Goal: Task Accomplishment & Management: Use online tool/utility

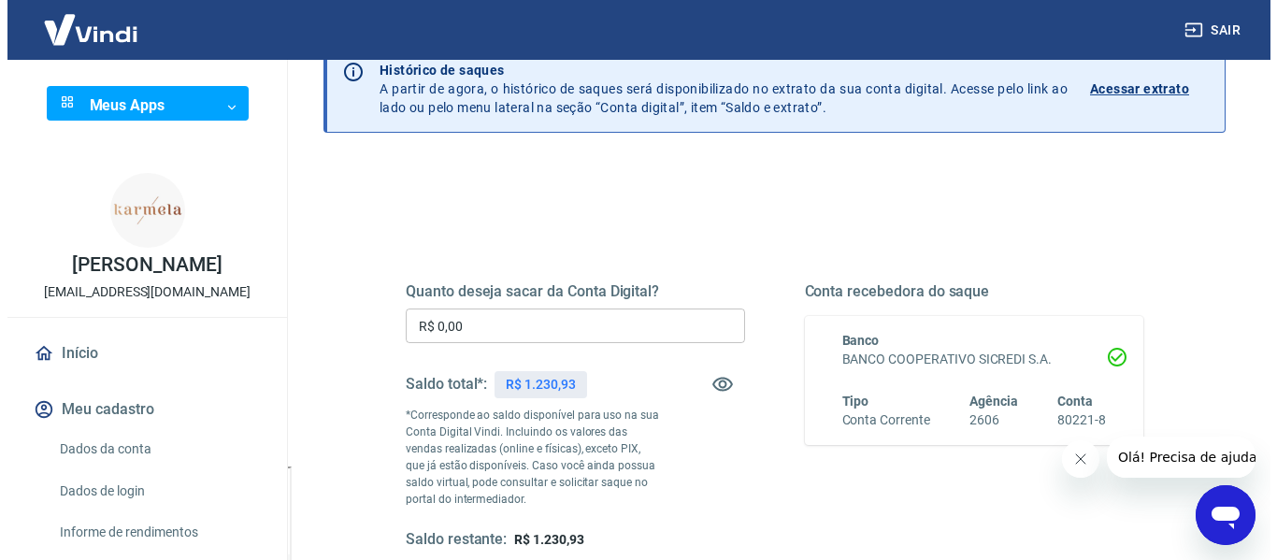
scroll to position [187, 0]
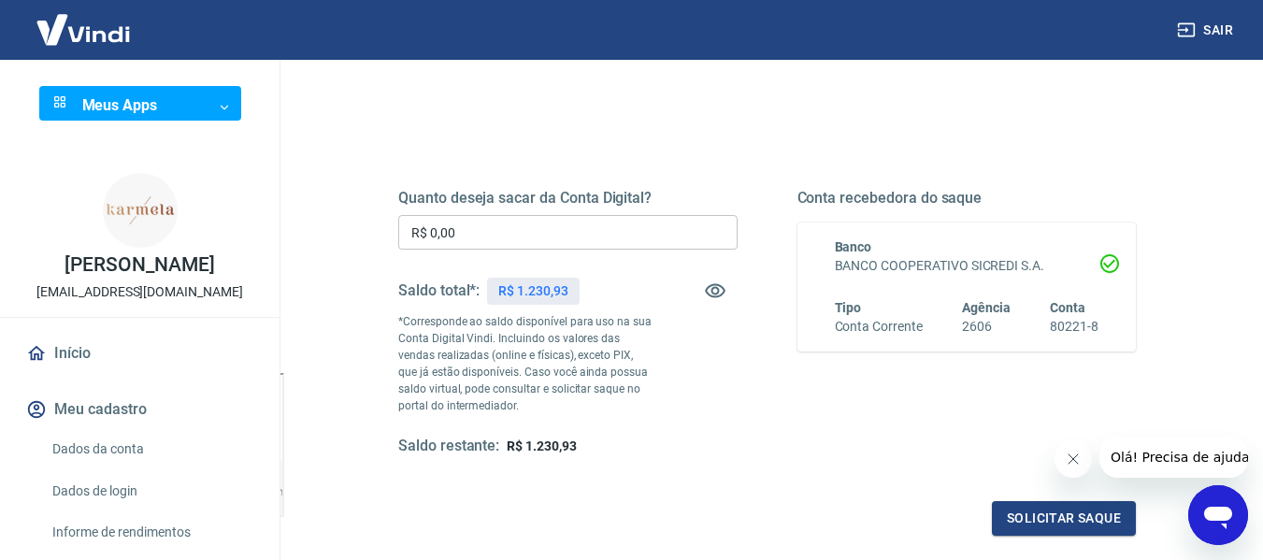
click at [590, 234] on input "R$ 0,00" at bounding box center [567, 232] width 339 height 35
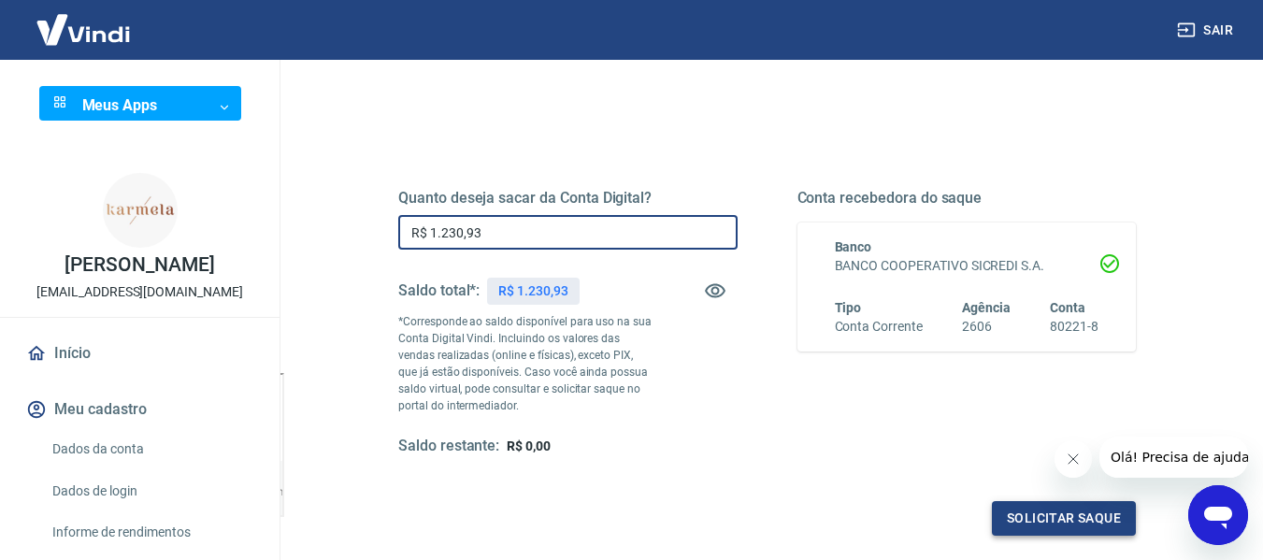
type input "R$ 1.230,93"
click at [1052, 519] on button "Solicitar saque" at bounding box center [1064, 518] width 144 height 35
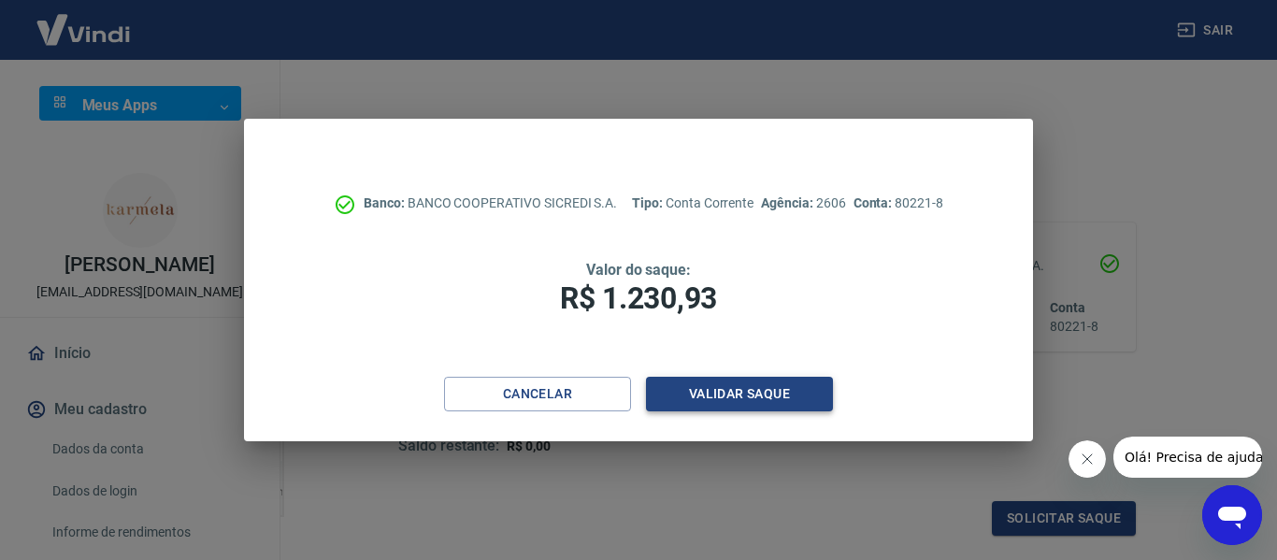
click at [724, 391] on button "Validar saque" at bounding box center [739, 394] width 187 height 35
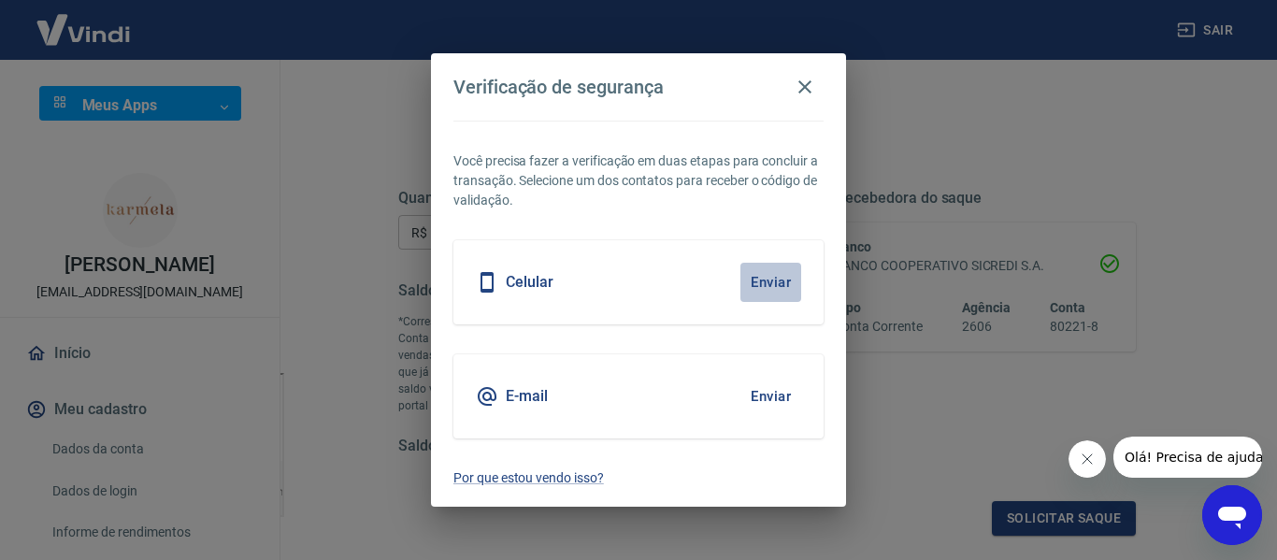
click at [775, 284] on button "Enviar" at bounding box center [770, 282] width 61 height 39
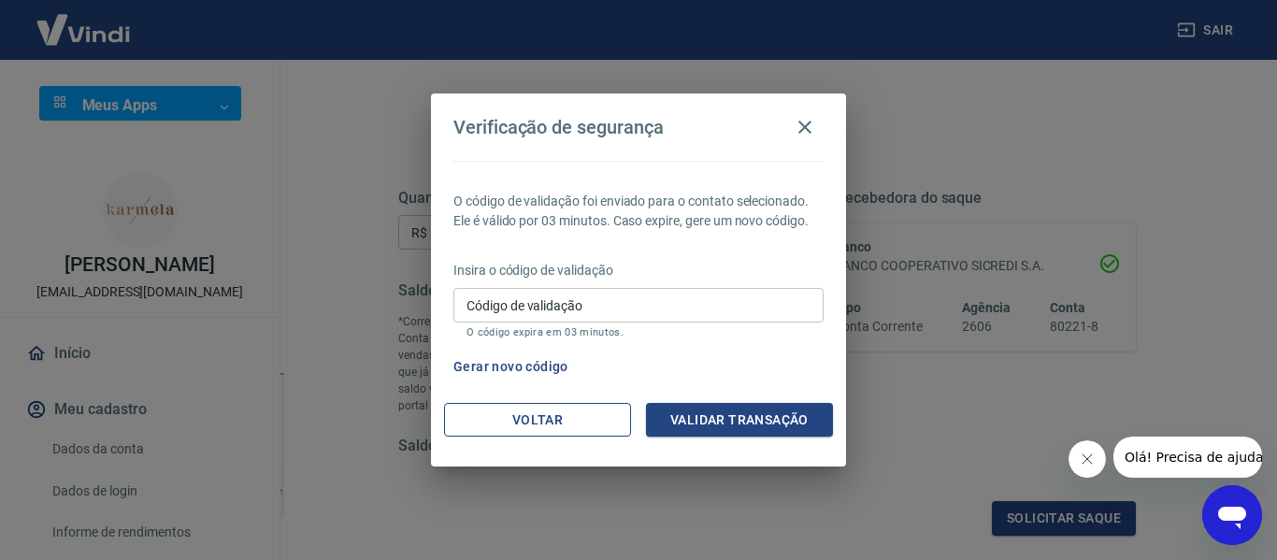
click at [547, 414] on button "Voltar" at bounding box center [537, 420] width 187 height 35
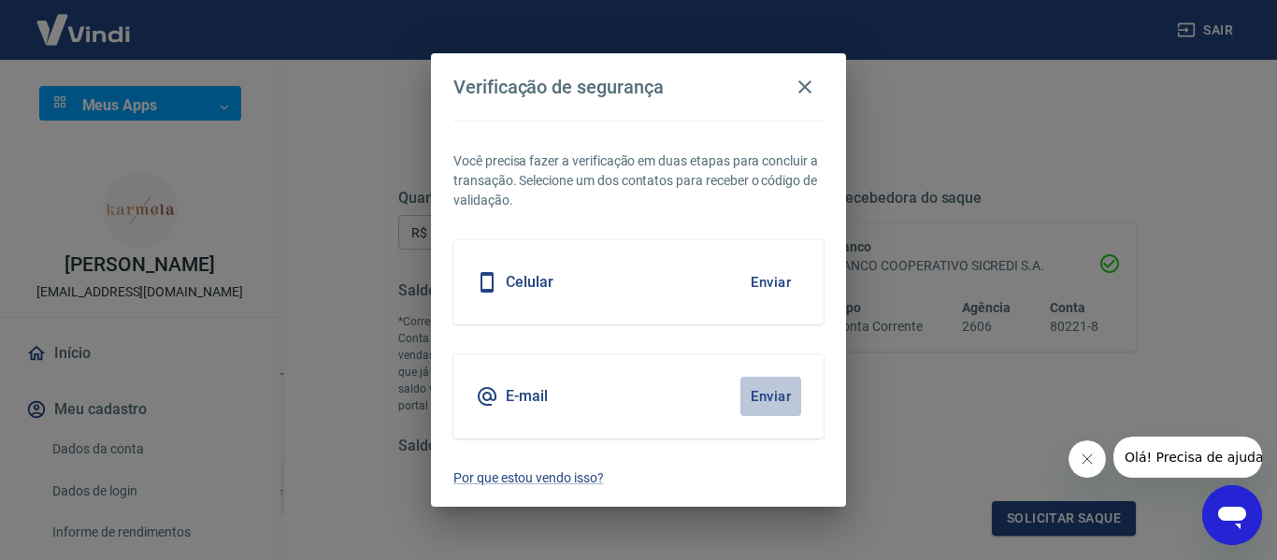
click at [777, 380] on button "Enviar" at bounding box center [770, 396] width 61 height 39
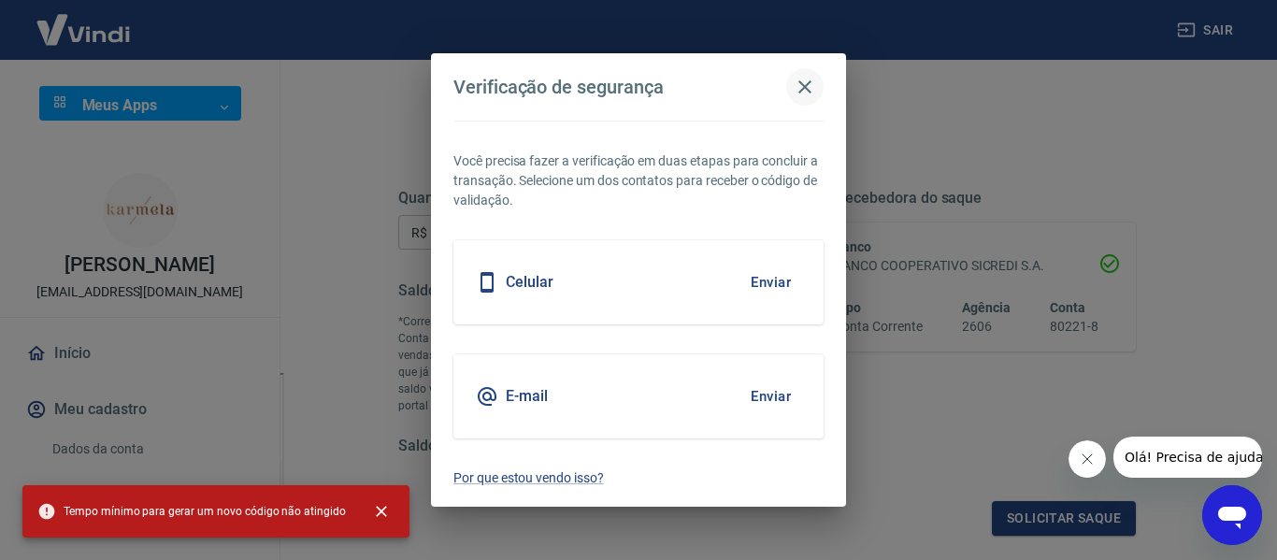
click at [801, 80] on icon "button" at bounding box center [805, 87] width 22 height 22
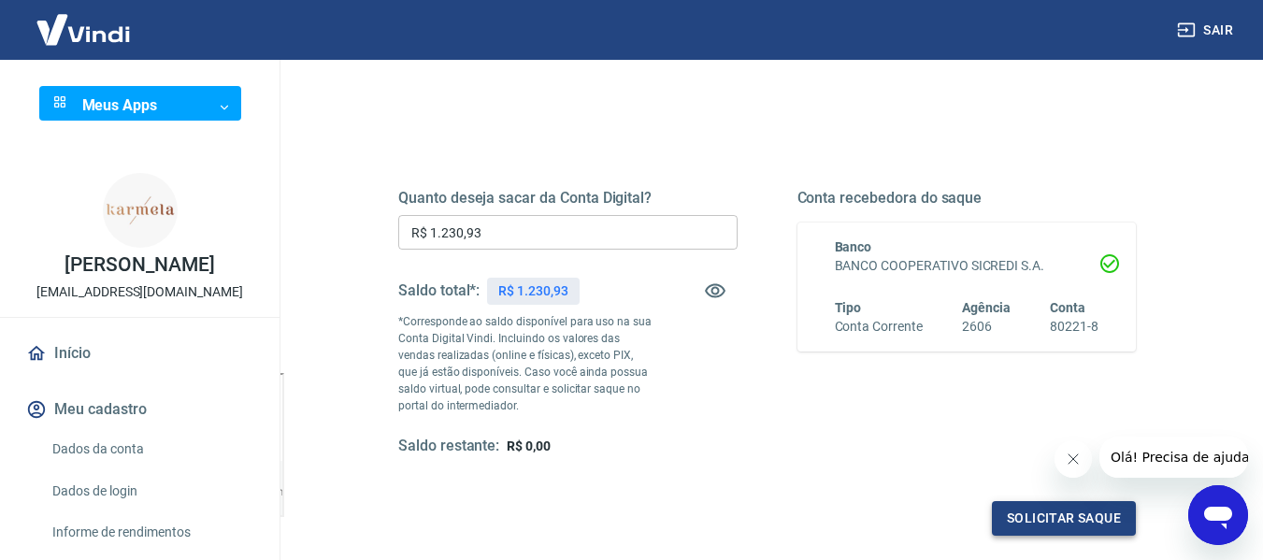
click at [1082, 518] on button "Solicitar saque" at bounding box center [1064, 518] width 144 height 35
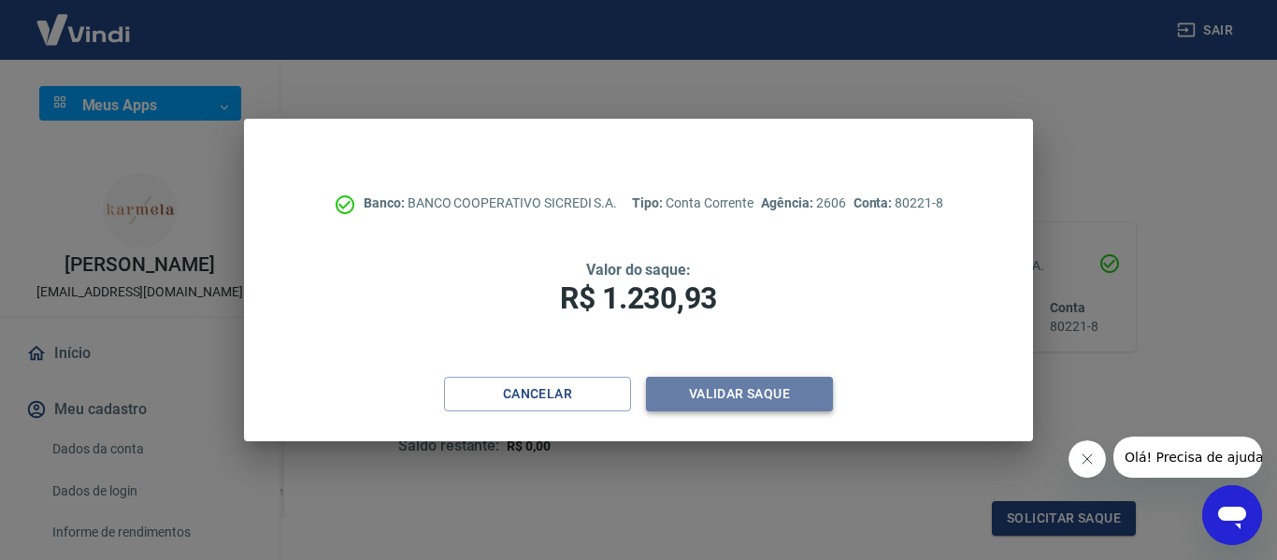
click at [743, 399] on button "Validar saque" at bounding box center [739, 394] width 187 height 35
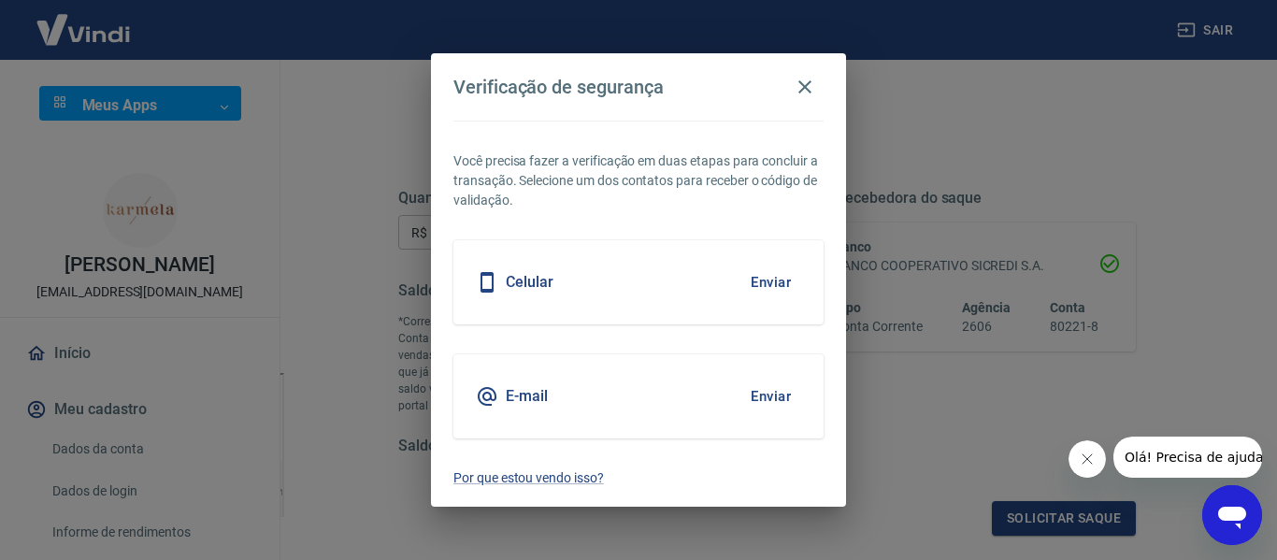
click at [762, 393] on button "Enviar" at bounding box center [770, 396] width 61 height 39
click at [768, 391] on button "Enviar" at bounding box center [770, 396] width 61 height 39
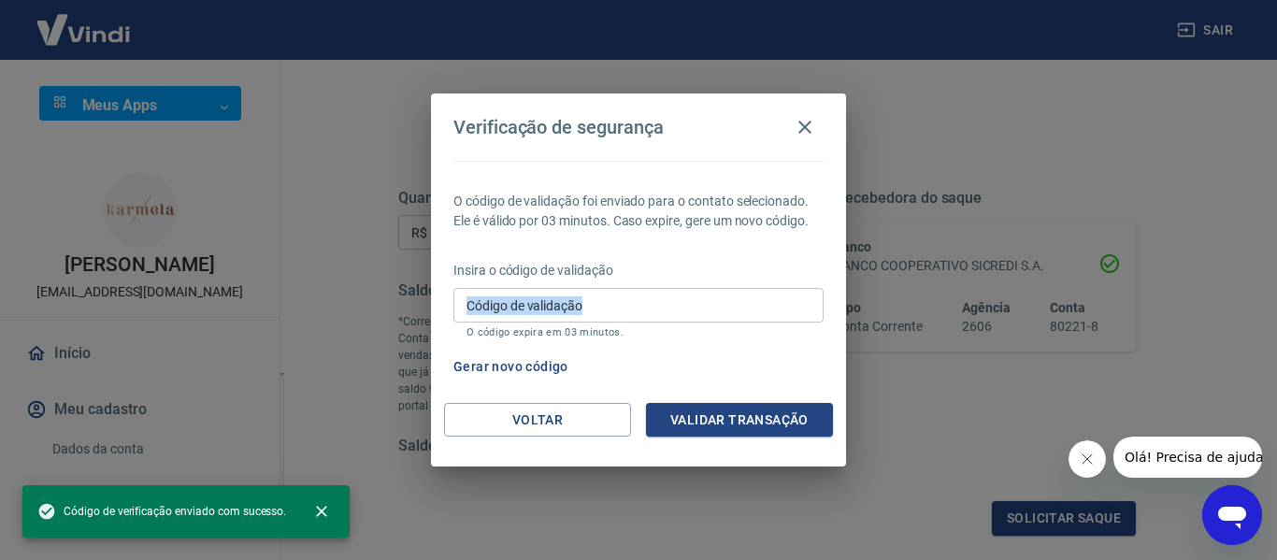
click at [663, 286] on div "Insira o código de validação Código de validação Código de validação O código e…" at bounding box center [638, 301] width 370 height 81
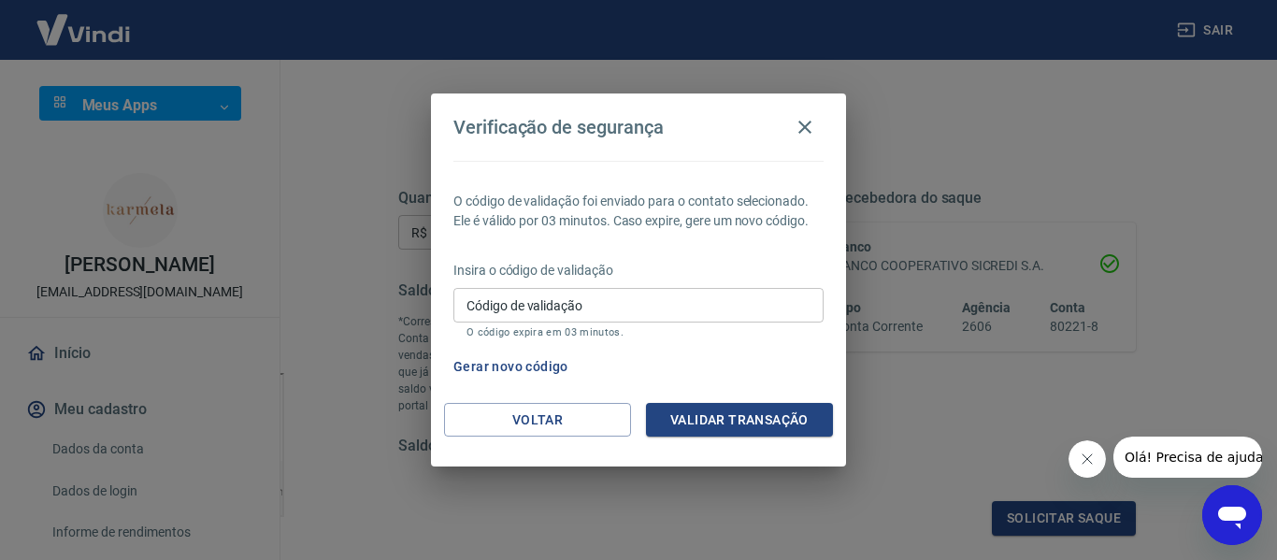
click at [659, 308] on input "Código de validação" at bounding box center [638, 305] width 370 height 35
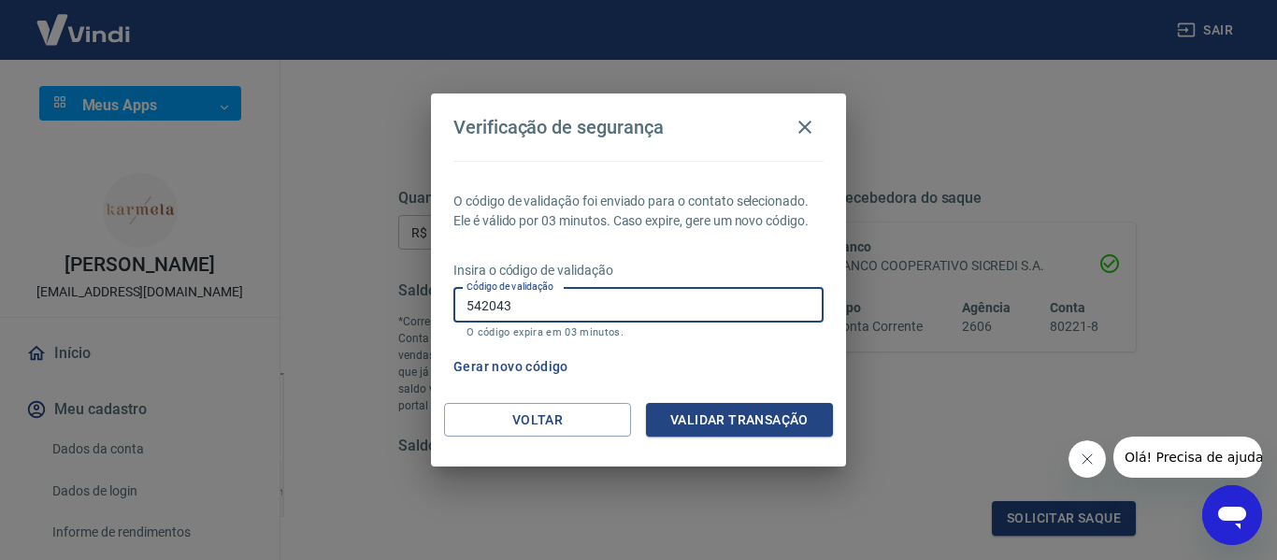
type input "542043"
click at [735, 419] on button "Validar transação" at bounding box center [739, 420] width 187 height 35
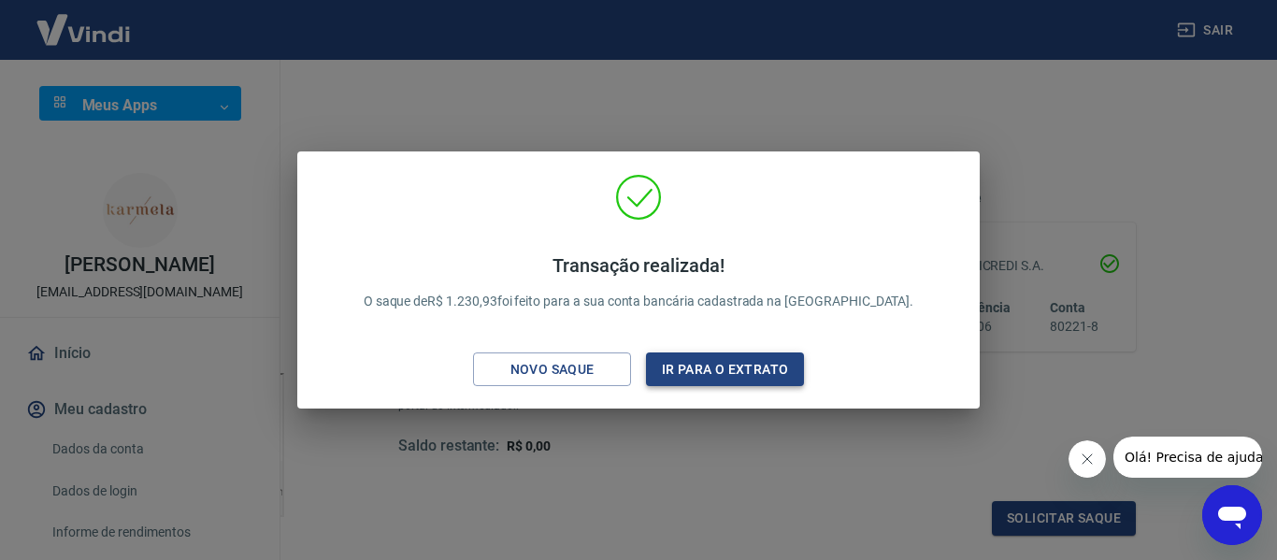
click at [690, 368] on button "Ir para o extrato" at bounding box center [725, 369] width 158 height 35
